Goal: Task Accomplishment & Management: Manage account settings

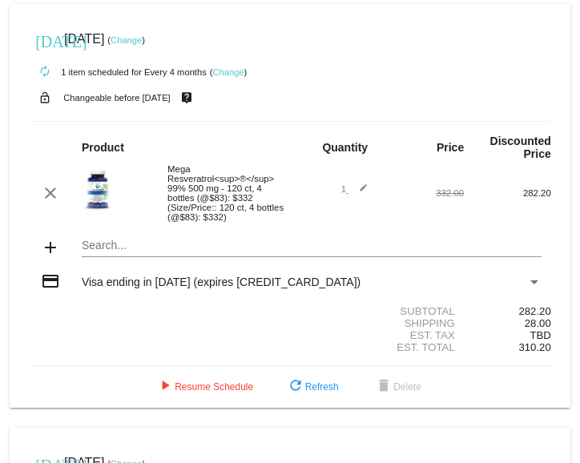
click at [225, 67] on link "Change" at bounding box center [227, 72] width 31 height 10
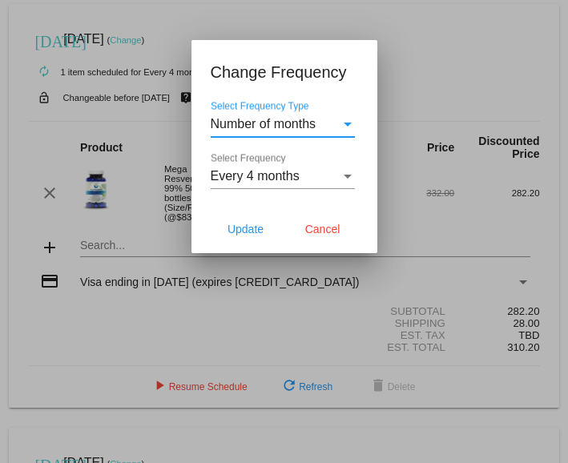
click at [346, 123] on div "Select Frequency Type" at bounding box center [348, 125] width 8 height 4
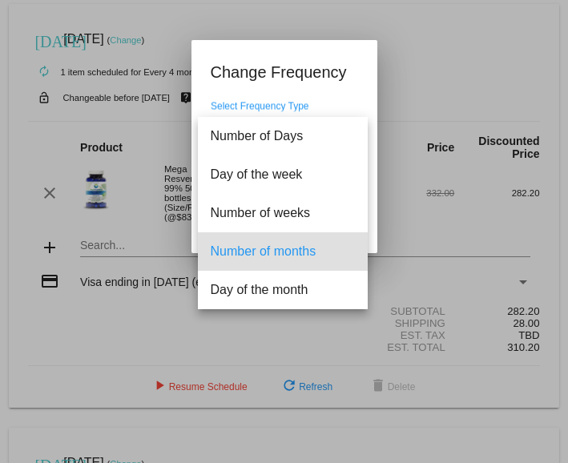
click at [313, 243] on span "Number of months" at bounding box center [283, 251] width 144 height 38
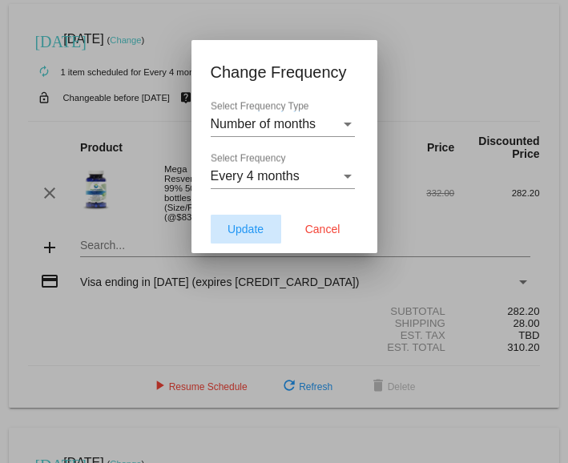
click at [244, 225] on span "Update" at bounding box center [245, 229] width 36 height 13
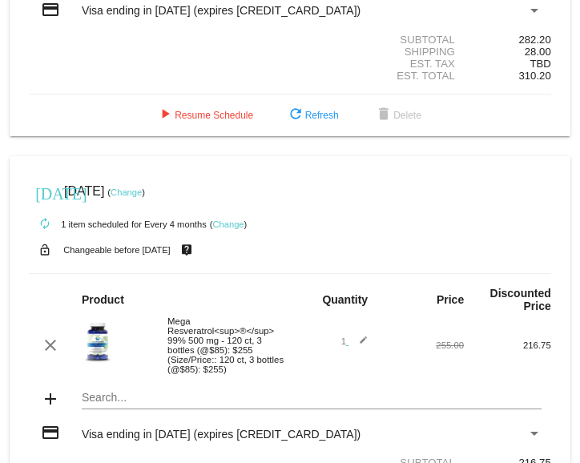
scroll to position [239, 0]
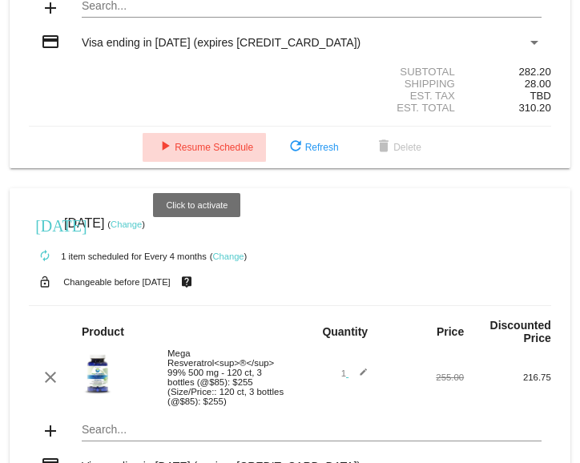
click at [202, 153] on span "play_arrow Resume Schedule" at bounding box center [204, 147] width 98 height 11
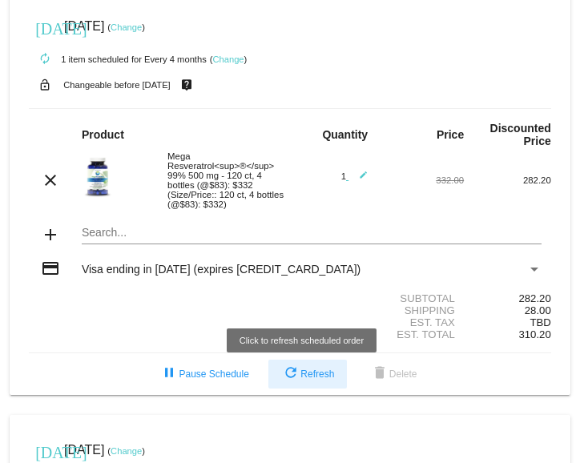
scroll to position [0, 0]
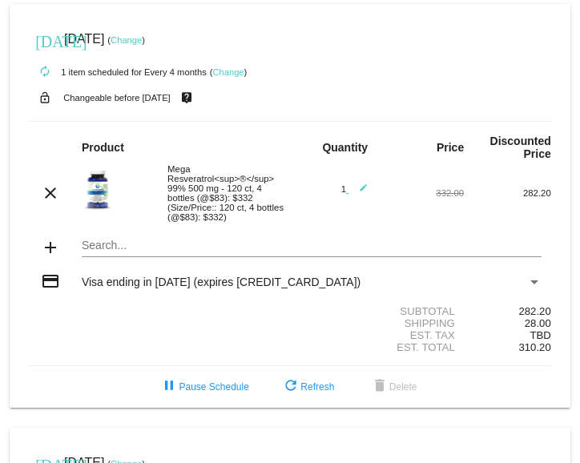
click at [227, 71] on link "Change" at bounding box center [227, 72] width 31 height 10
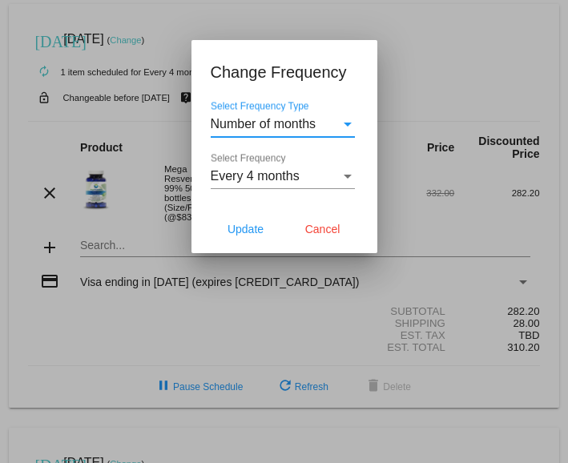
click at [348, 122] on div "Select Frequency Type" at bounding box center [347, 124] width 14 height 14
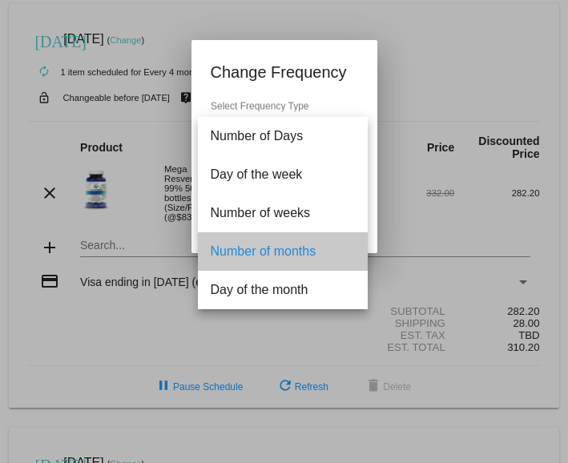
click at [249, 247] on span "Number of months" at bounding box center [283, 251] width 144 height 38
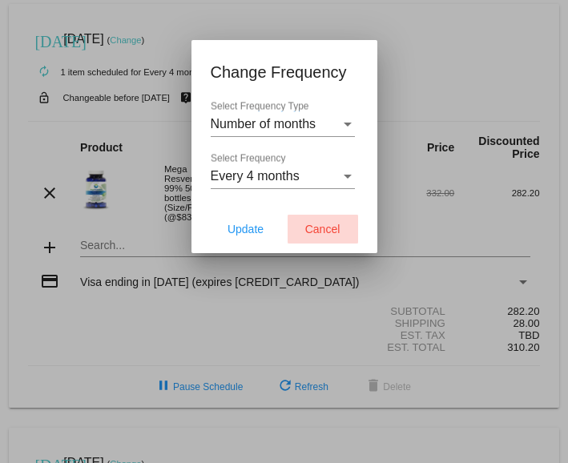
click at [332, 231] on span "Cancel" at bounding box center [322, 229] width 35 height 13
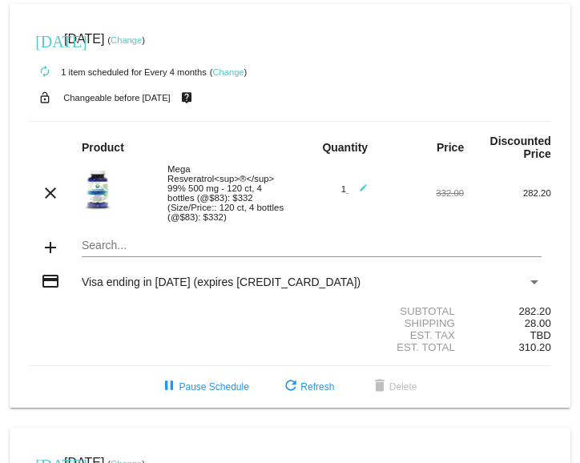
click at [142, 37] on link "Change" at bounding box center [126, 40] width 31 height 10
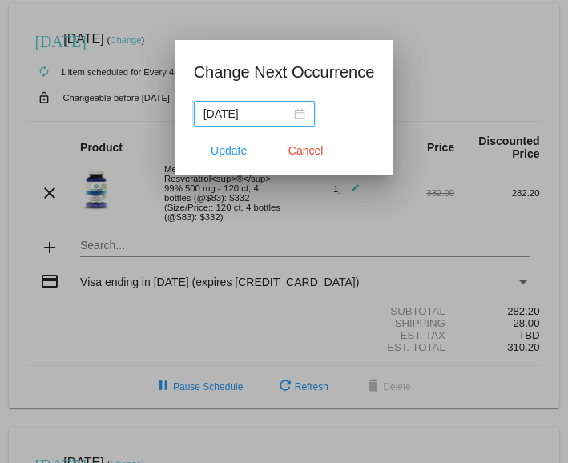
click at [300, 112] on div "[DATE]" at bounding box center [254, 114] width 102 height 18
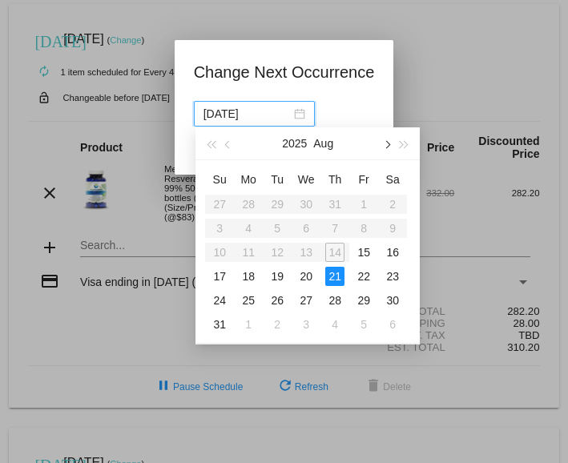
click at [389, 143] on button "button" at bounding box center [386, 143] width 18 height 32
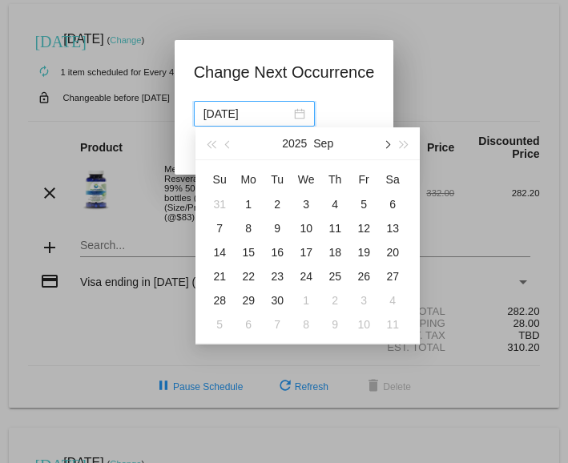
click at [389, 143] on button "button" at bounding box center [386, 143] width 18 height 32
click at [384, 143] on span "button" at bounding box center [387, 145] width 8 height 8
click at [220, 275] on div "21" at bounding box center [219, 276] width 19 height 19
type input "[DATE]"
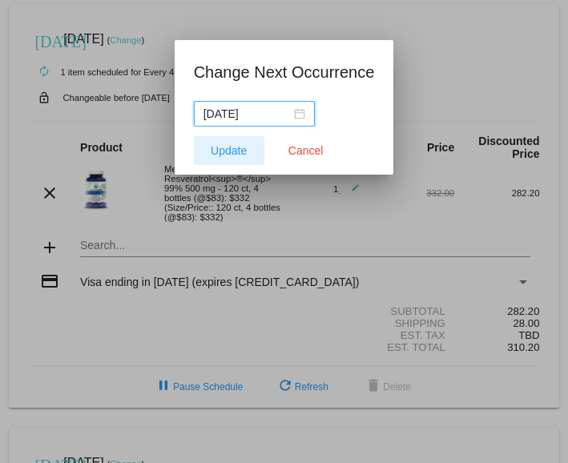
click at [239, 152] on span "Update" at bounding box center [229, 150] width 36 height 13
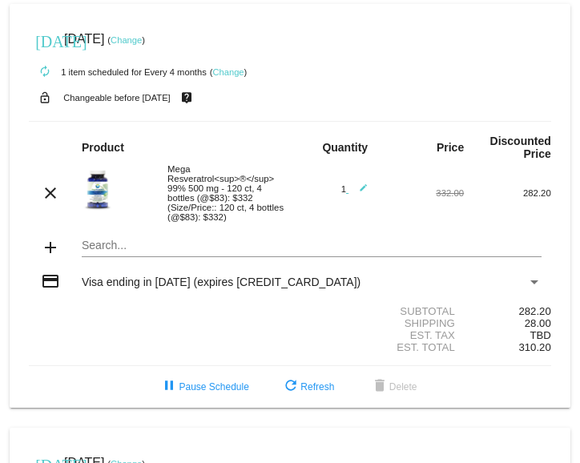
scroll to position [79, 0]
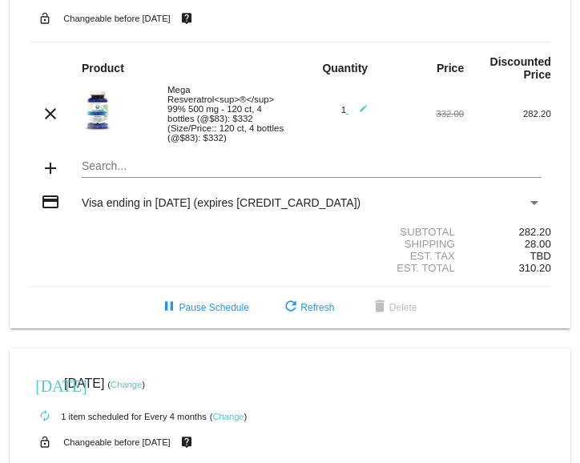
click at [354, 111] on mat-icon "edit" at bounding box center [357, 113] width 19 height 19
click at [352, 112] on mat-icon "send" at bounding box center [357, 115] width 19 height 19
click at [237, 113] on div "Mega Resveratrol<sup>®</sup> 99% 500 mg - 120 ct, 4 bottles (@$83): $332 (Size/…" at bounding box center [224, 114] width 131 height 58
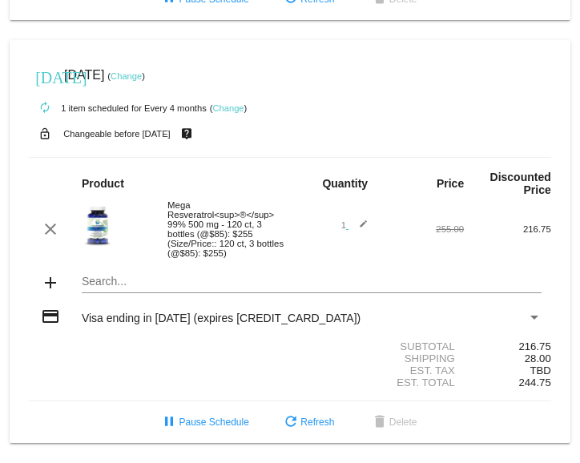
scroll to position [413, 0]
click at [182, 217] on div "Mega Resveratrol<sup>®</sup> 99% 500 mg - 120 ct, 3 bottles (@$85): $255 (Size/…" at bounding box center [224, 229] width 131 height 58
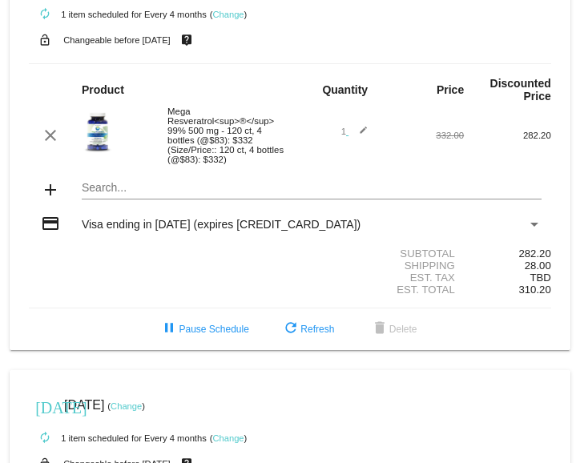
scroll to position [79, 0]
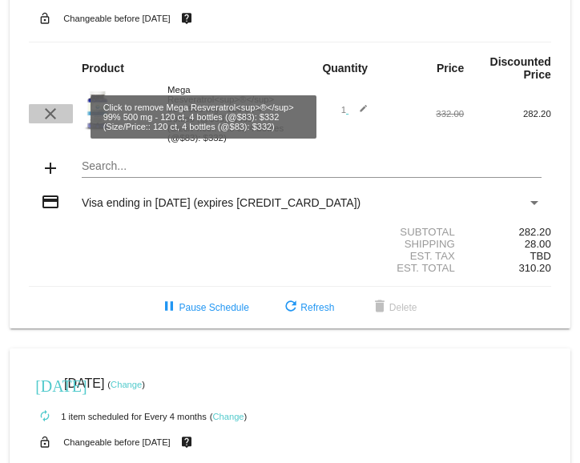
click at [50, 118] on mat-icon "clear" at bounding box center [50, 113] width 19 height 19
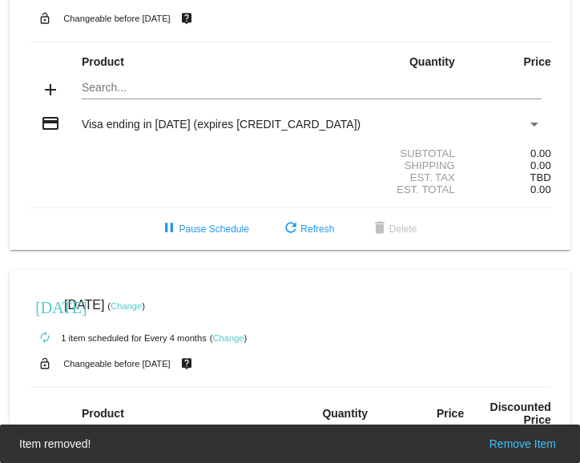
scroll to position [0, 0]
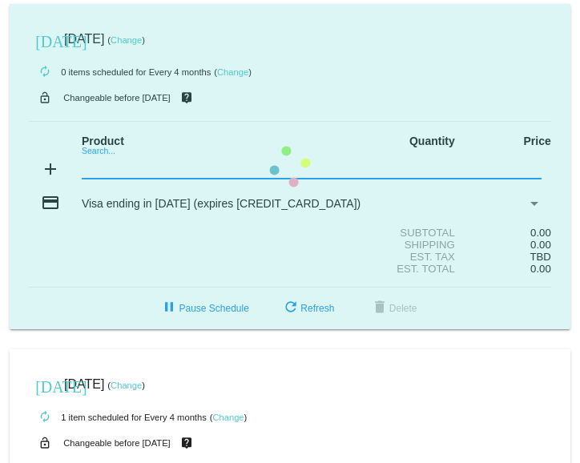
click at [107, 168] on mat-card "[DATE] [DATE] ( Change ) autorenew 0 items scheduled for Every 4 months ( Chang…" at bounding box center [290, 166] width 561 height 325
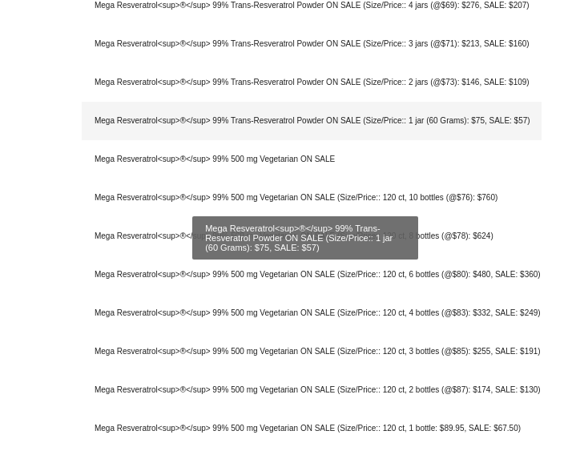
scroll to position [3556, 0]
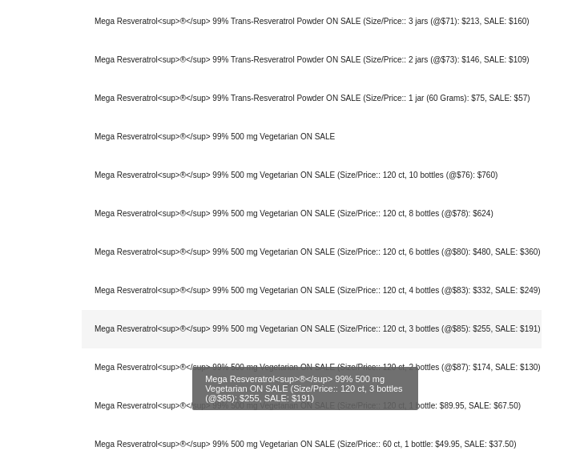
click at [279, 328] on div "Mega Resveratrol<sup>®</sup> 99% 500 mg Vegetarian ON SALE (Size/Price:: 120 ct…" at bounding box center [312, 329] width 460 height 38
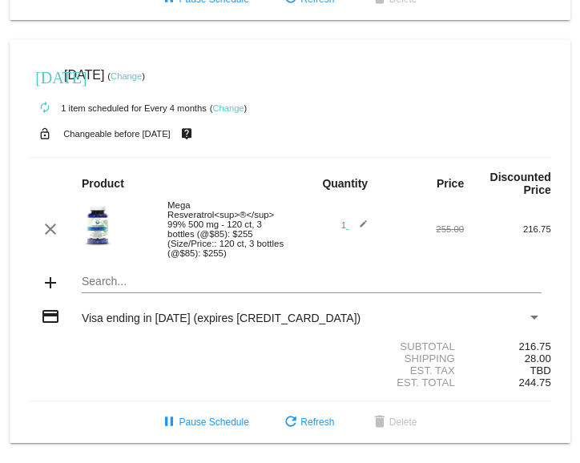
scroll to position [413, 0]
